Goal: Task Accomplishment & Management: Use online tool/utility

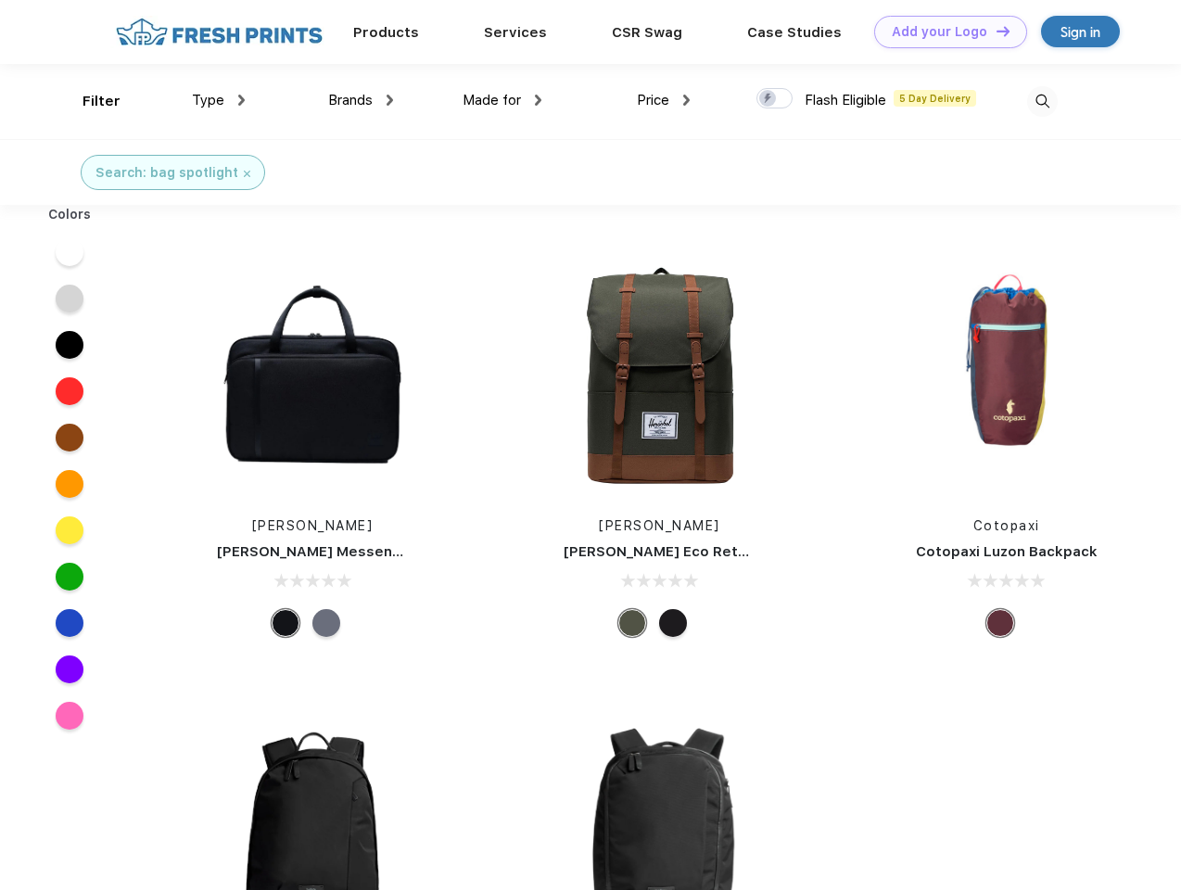
click at [943, 32] on link "Add your Logo Design Tool" at bounding box center [950, 32] width 153 height 32
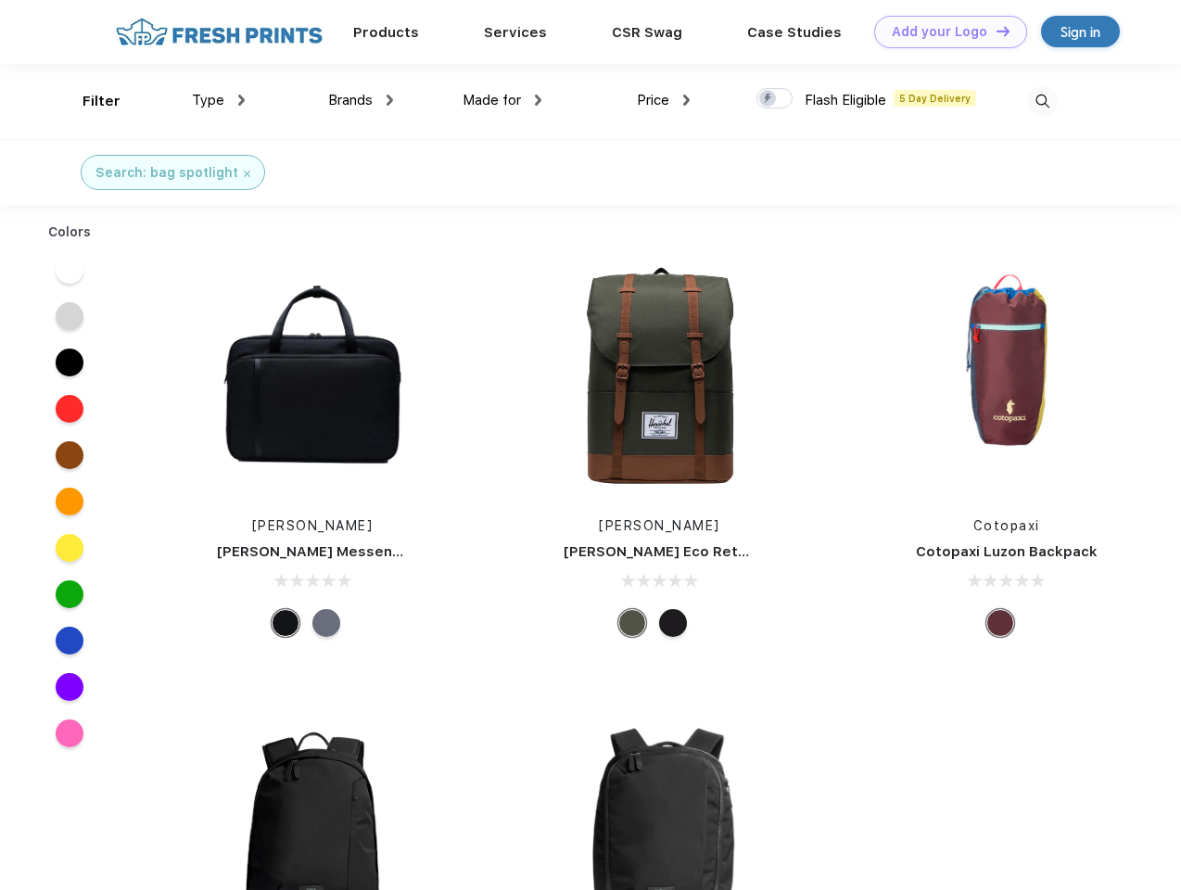
click at [0, 0] on div "Design Tool" at bounding box center [0, 0] width 0 height 0
click at [994, 31] on link "Add your Logo Design Tool" at bounding box center [950, 32] width 153 height 32
click at [89, 101] on div "Filter" at bounding box center [101, 101] width 38 height 21
click at [219, 100] on span "Type" at bounding box center [208, 100] width 32 height 17
click at [360, 100] on span "Brands" at bounding box center [350, 100] width 44 height 17
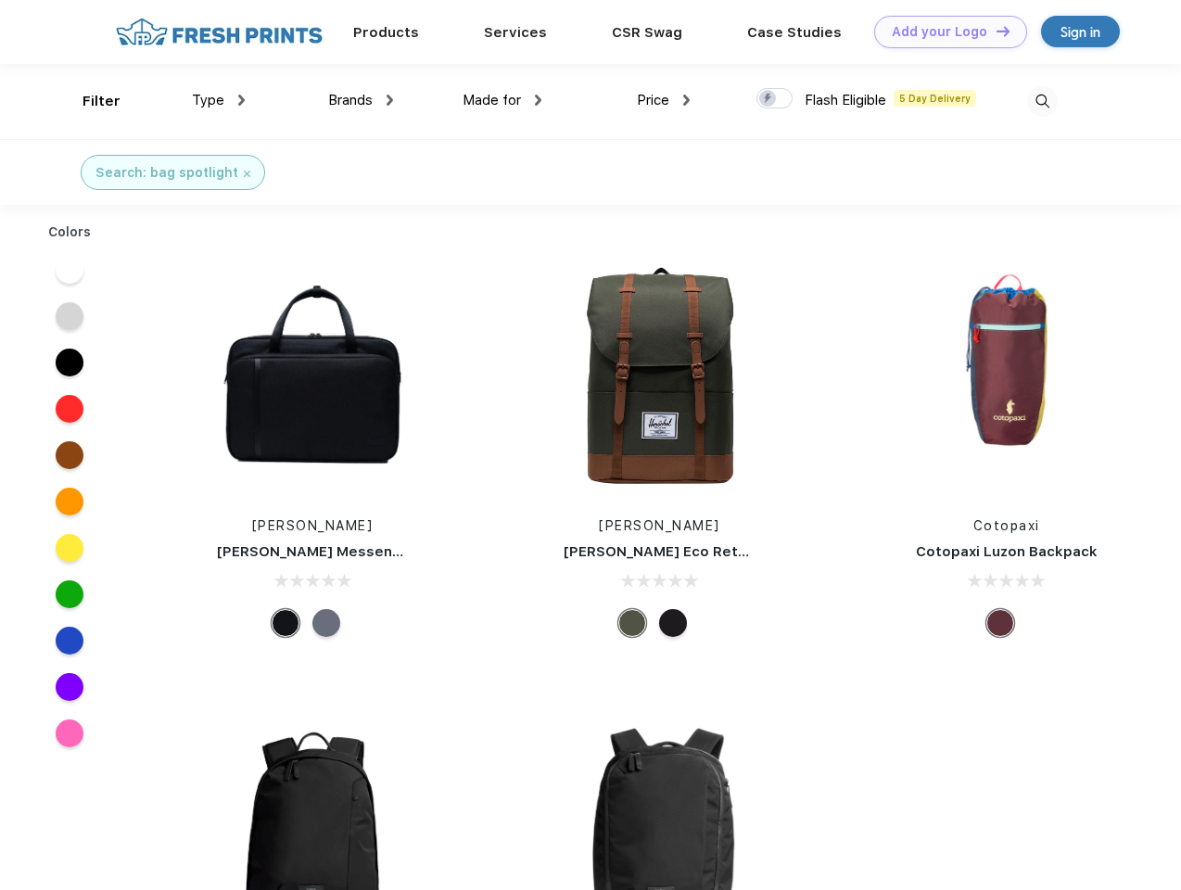
click at [502, 100] on span "Made for" at bounding box center [491, 100] width 58 height 17
click at [664, 100] on span "Price" at bounding box center [653, 100] width 32 height 17
click at [775, 99] on div at bounding box center [774, 98] width 36 height 20
click at [768, 99] on input "checkbox" at bounding box center [762, 93] width 12 height 12
click at [1042, 101] on img at bounding box center [1042, 101] width 31 height 31
